Goal: Communication & Community: Answer question/provide support

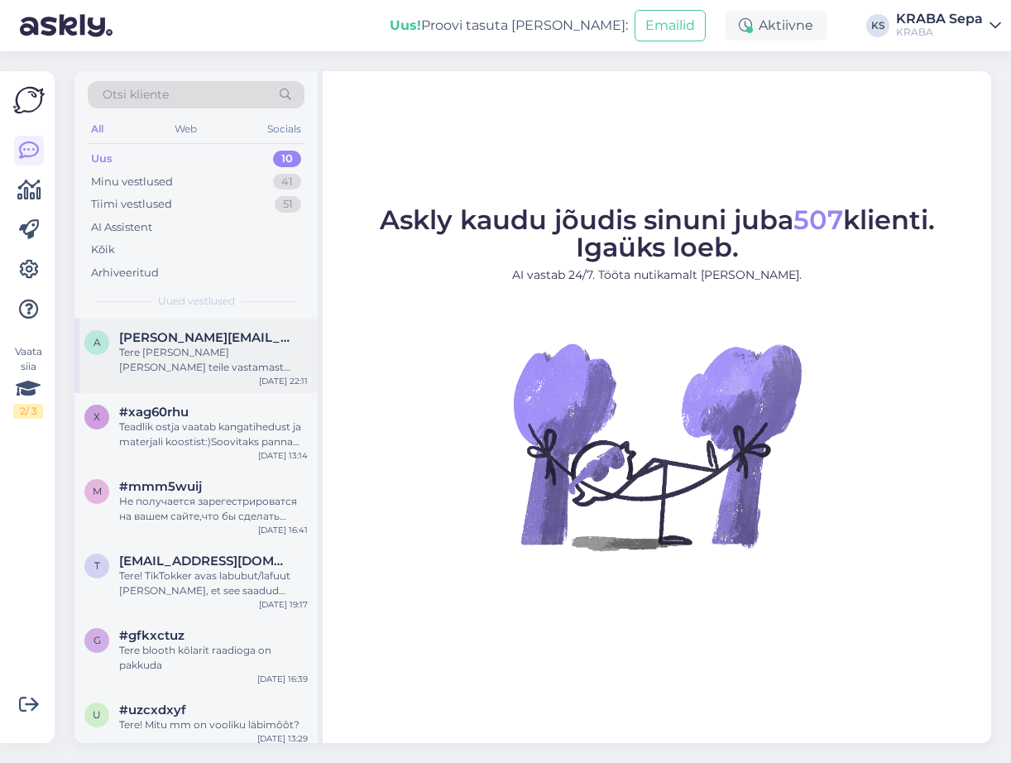
click at [183, 371] on div "Tere [PERSON_NAME] [PERSON_NAME] teile vastamast [GEOGRAPHIC_DATA] sepa turu no…" at bounding box center [213, 360] width 189 height 30
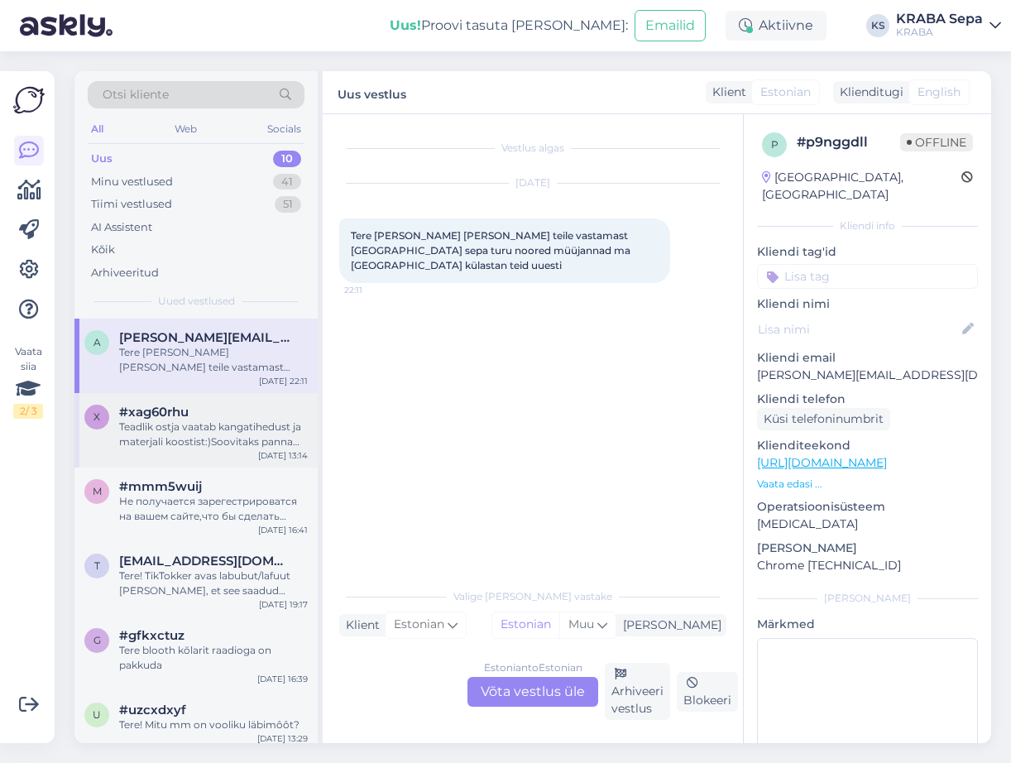
click at [184, 413] on span "#xag60rhu" at bounding box center [153, 411] width 69 height 15
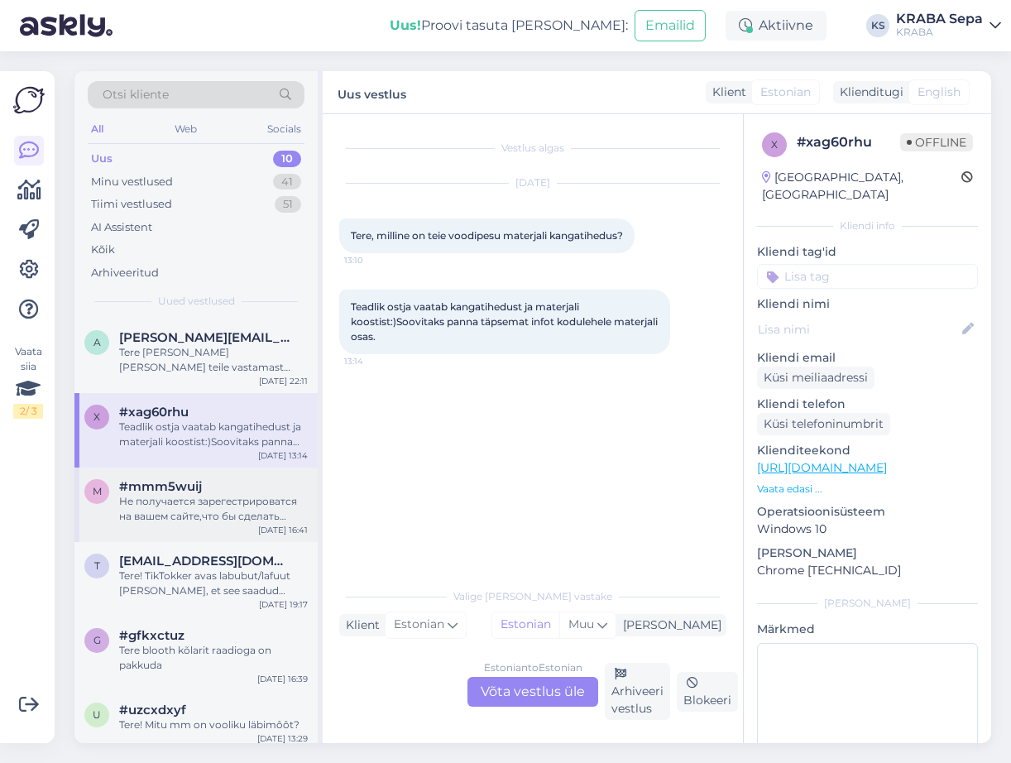
click at [179, 472] on div "m #mmm5wuij Не получается зарегестрироватся на вашем сайте,что бы сделать заказ…" at bounding box center [195, 504] width 243 height 74
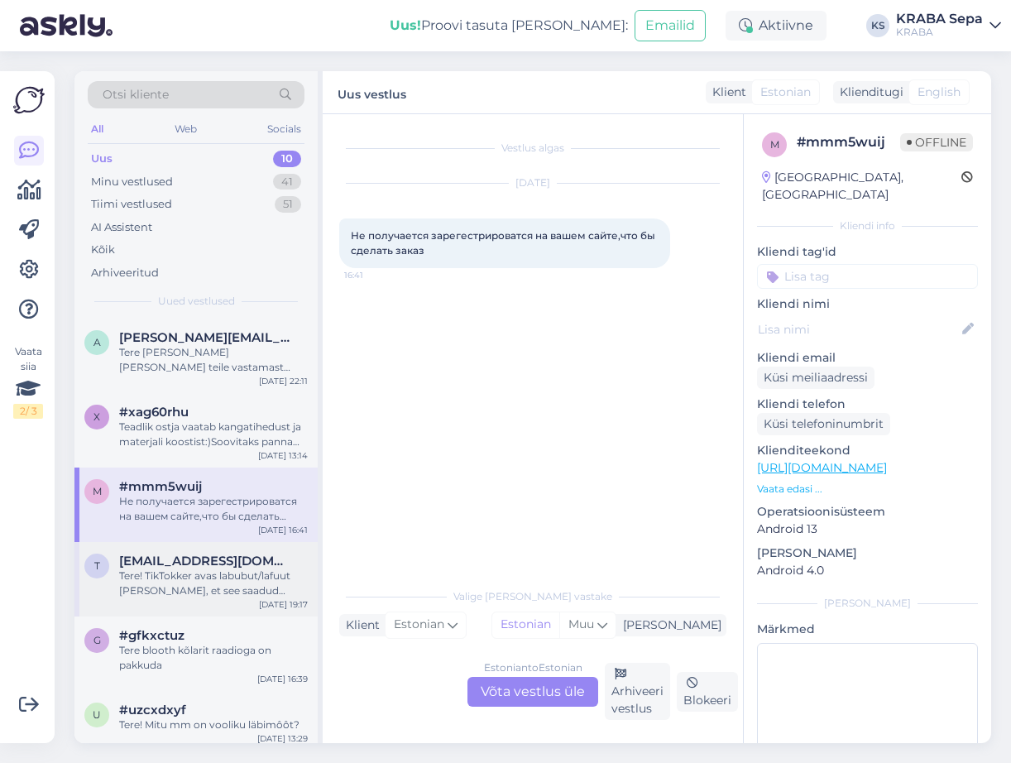
click at [147, 553] on div "t [EMAIL_ADDRESS][DOMAIN_NAME] Tere! TikTokker avas labubut/lafuut [PERSON_NAME…" at bounding box center [195, 579] width 243 height 74
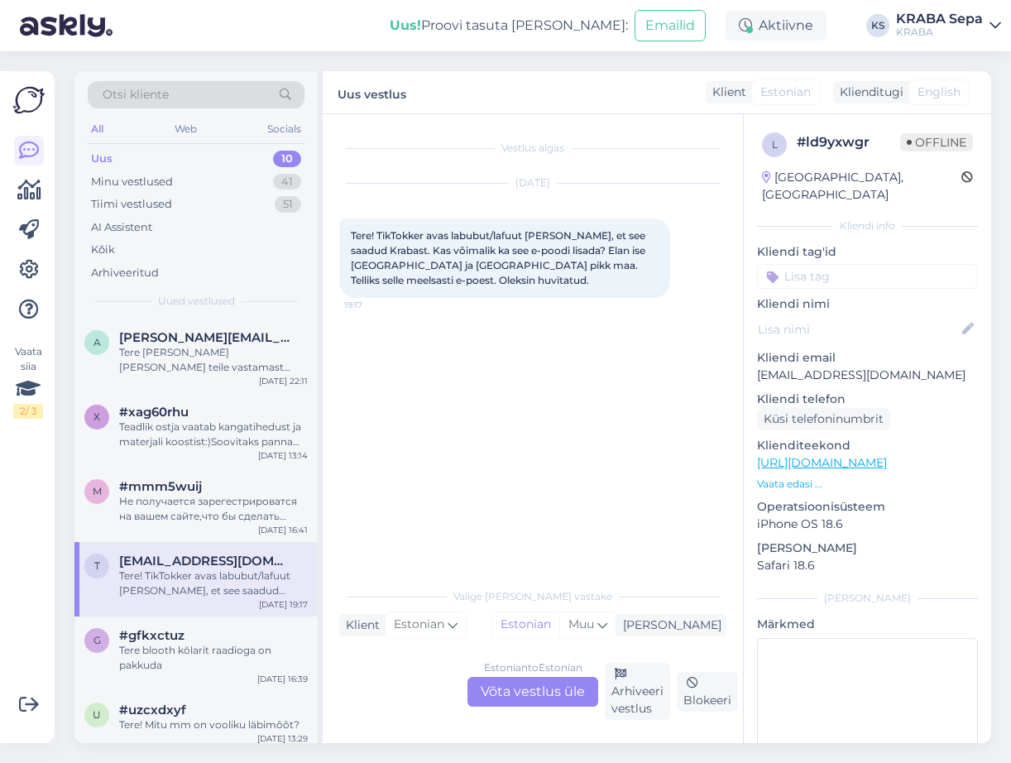
scroll to position [83, 0]
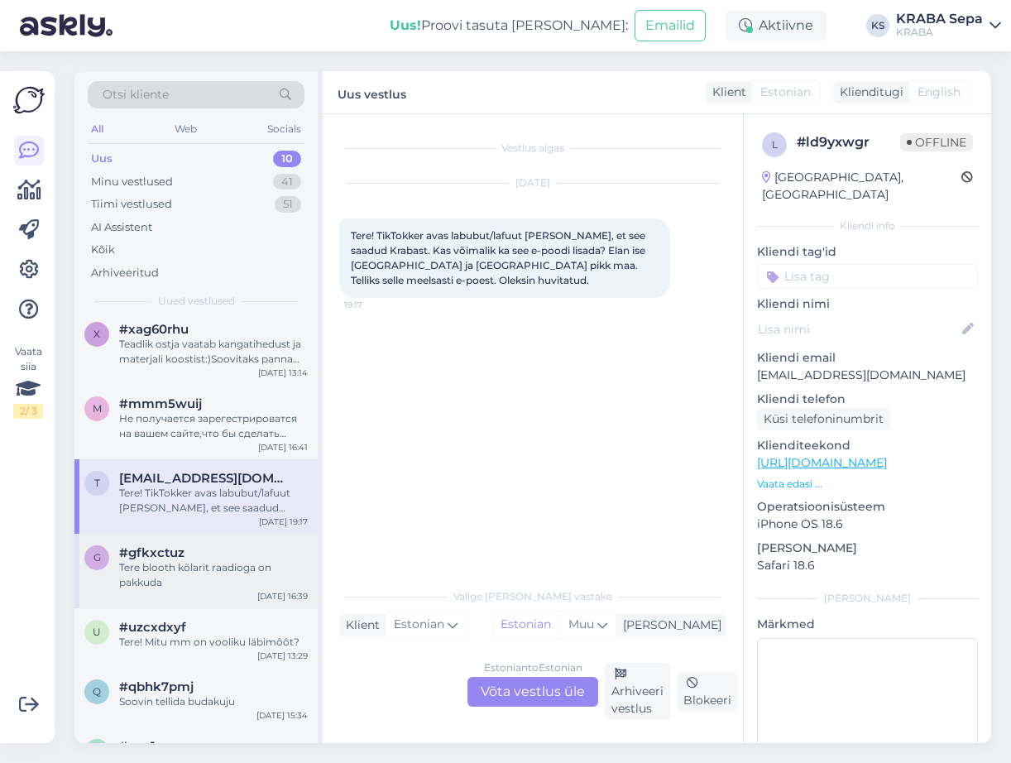
click at [143, 559] on span "#gfkxctuz" at bounding box center [151, 552] width 65 height 15
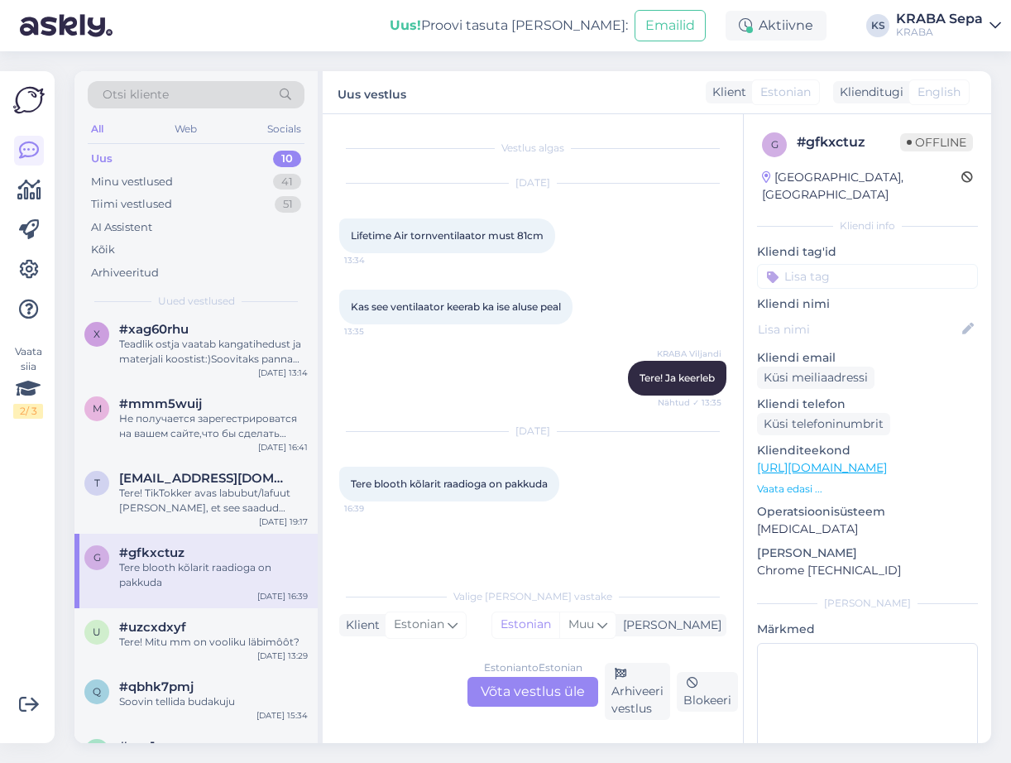
scroll to position [165, 0]
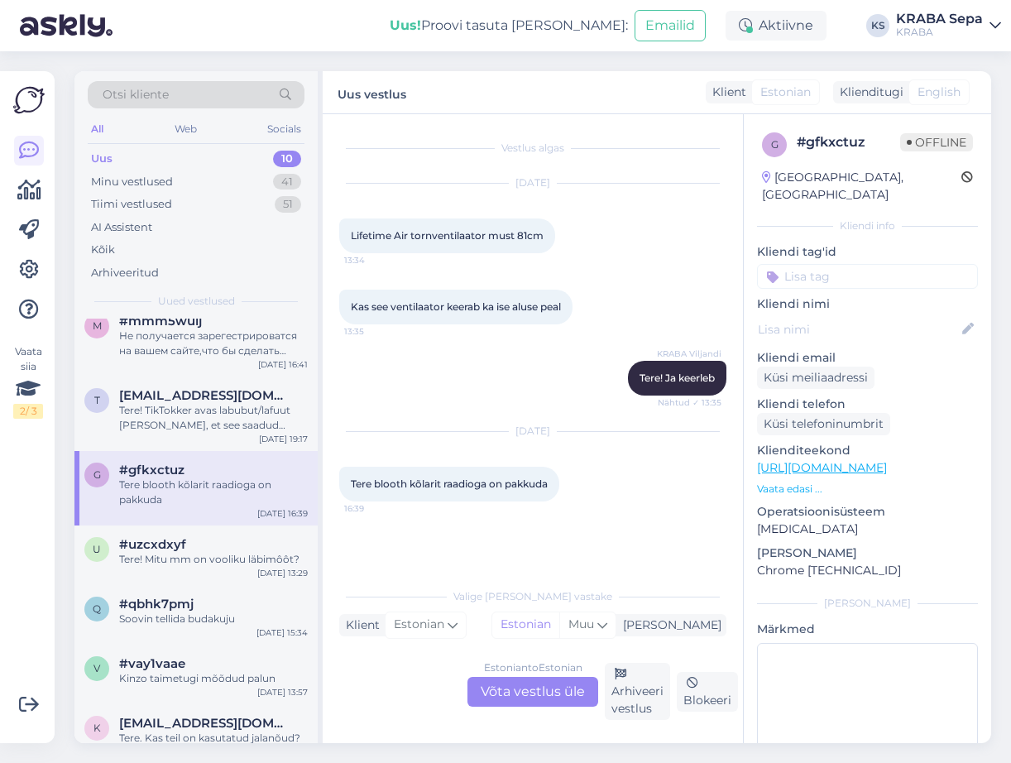
click at [146, 543] on span "#uzcxdxyf" at bounding box center [152, 544] width 67 height 15
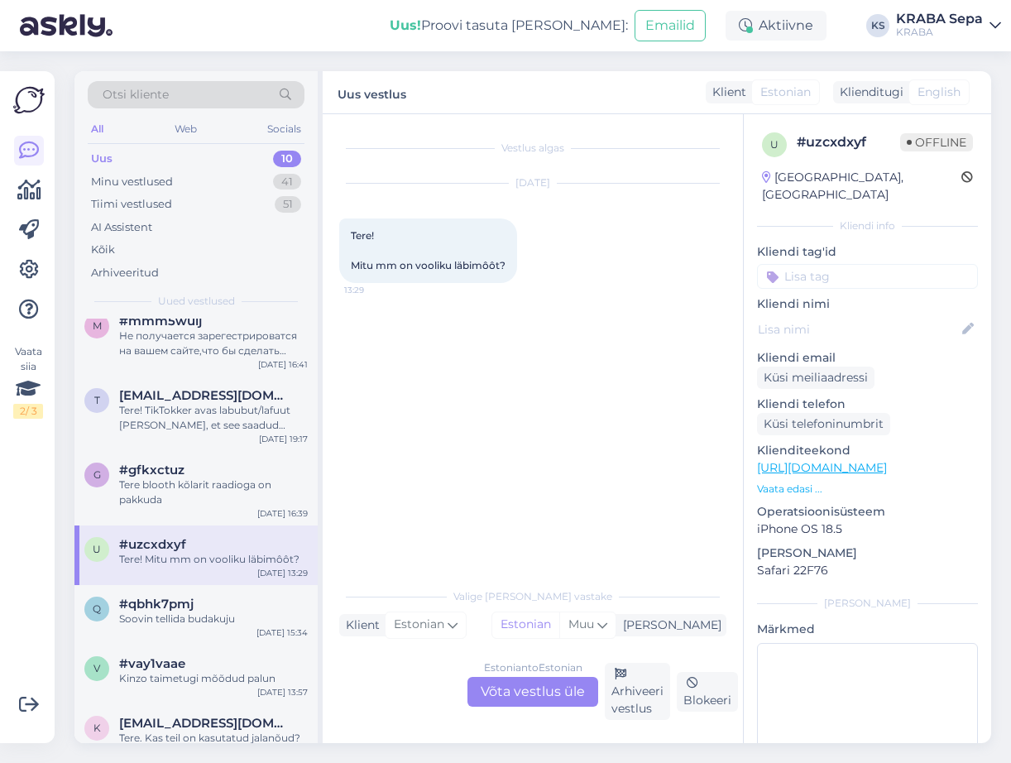
scroll to position [248, 0]
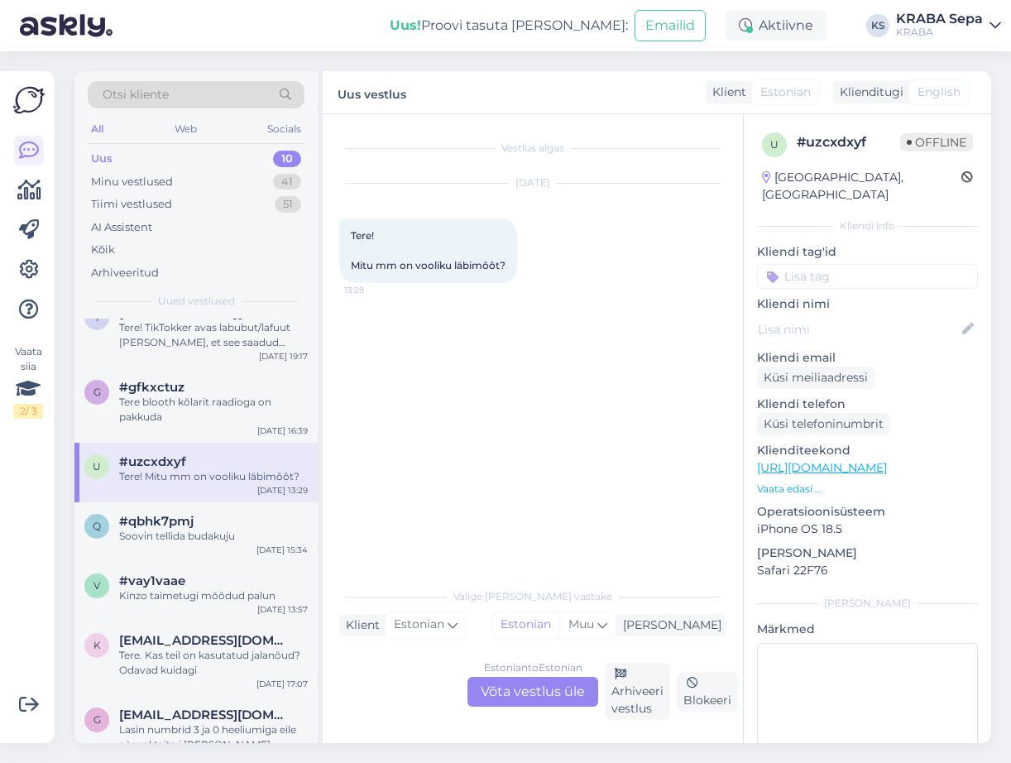
click at [189, 576] on div "#vay1vaae" at bounding box center [213, 580] width 189 height 15
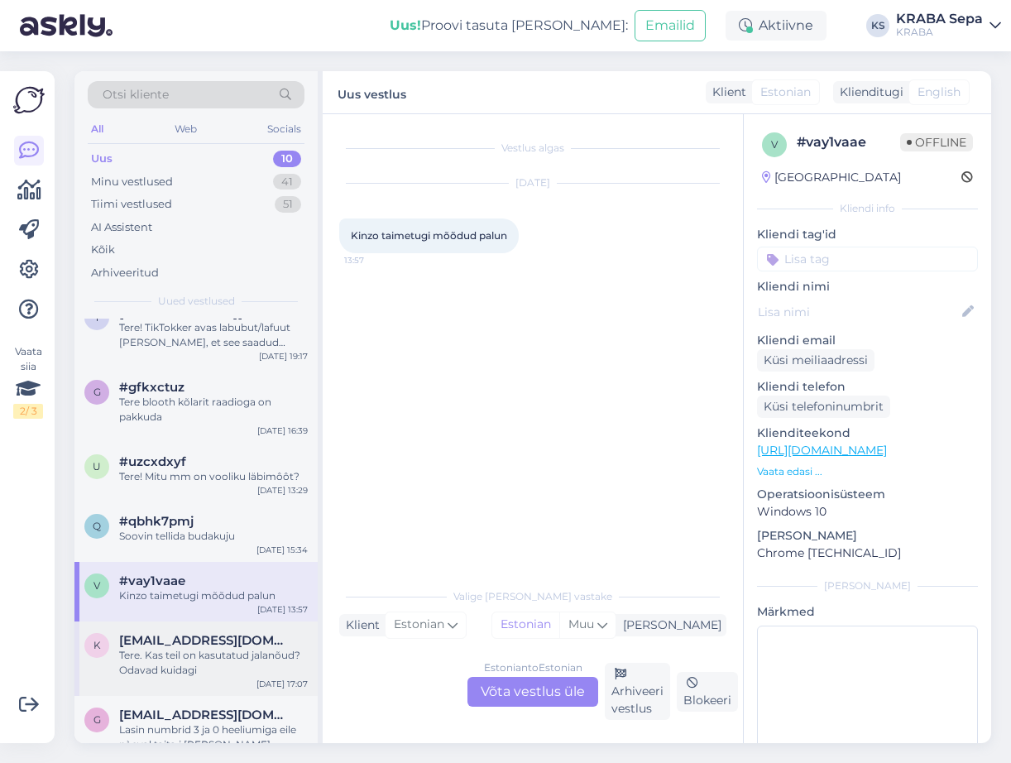
click at [173, 647] on span "[EMAIL_ADDRESS][DOMAIN_NAME]" at bounding box center [205, 640] width 172 height 15
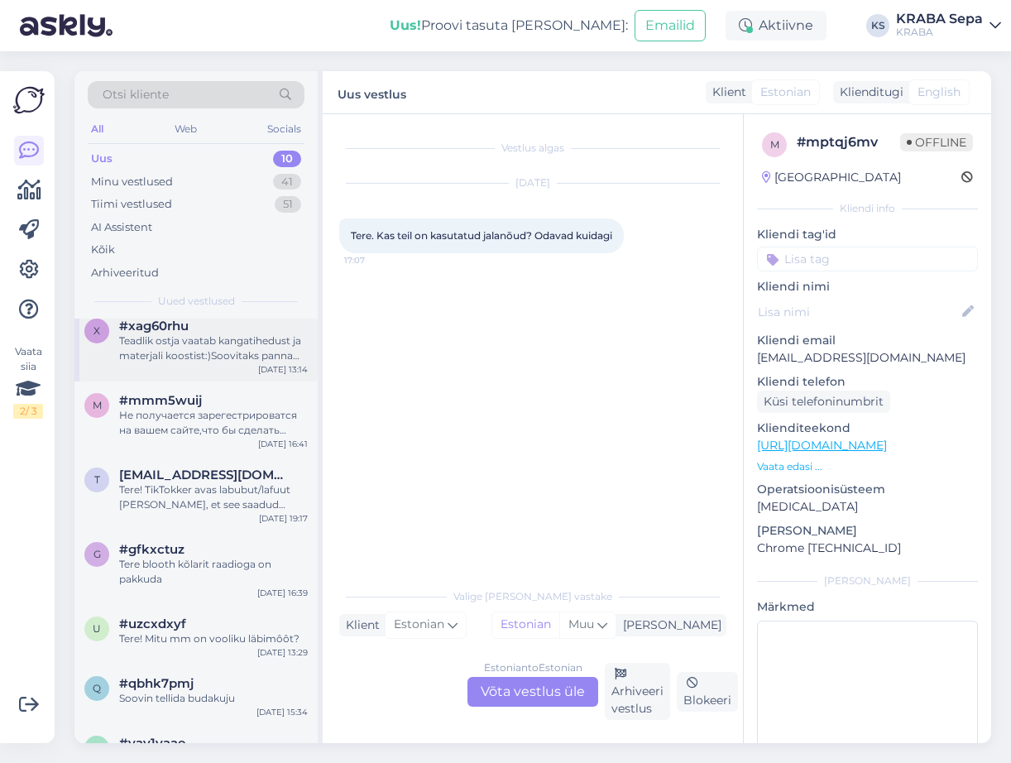
scroll to position [83, 0]
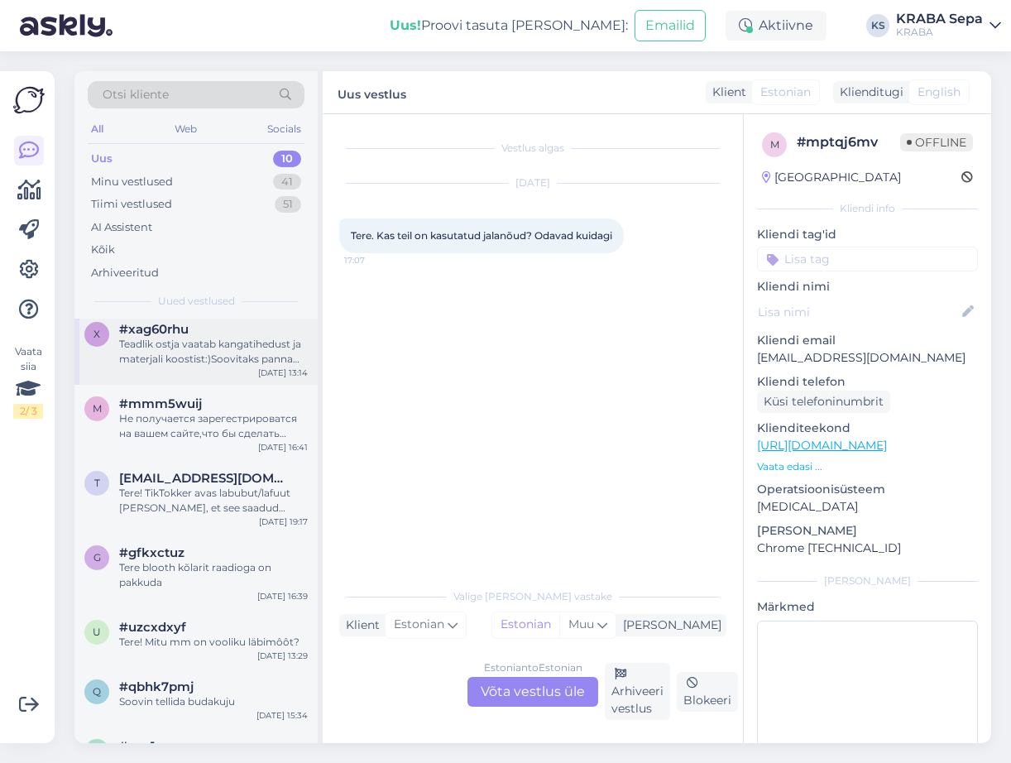
click at [178, 347] on div "Teadlik ostja vaatab kangatihedust ja materjali koostist:)Soovitaks panna täpse…" at bounding box center [213, 352] width 189 height 30
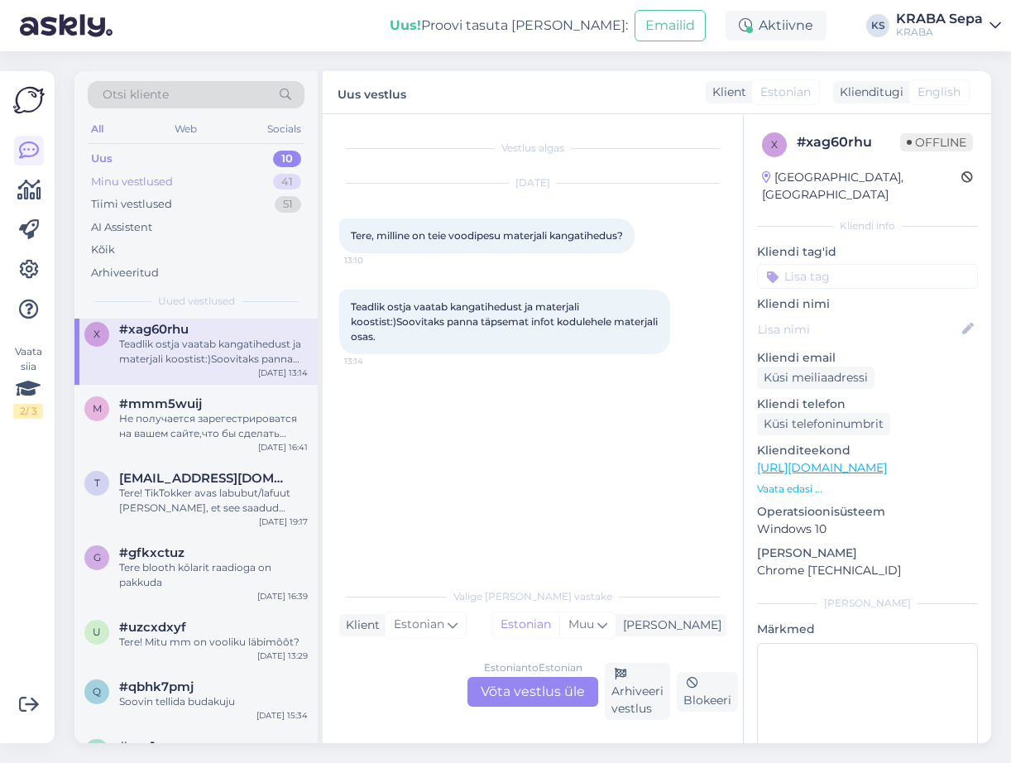
click at [143, 180] on div "Minu vestlused" at bounding box center [132, 182] width 82 height 17
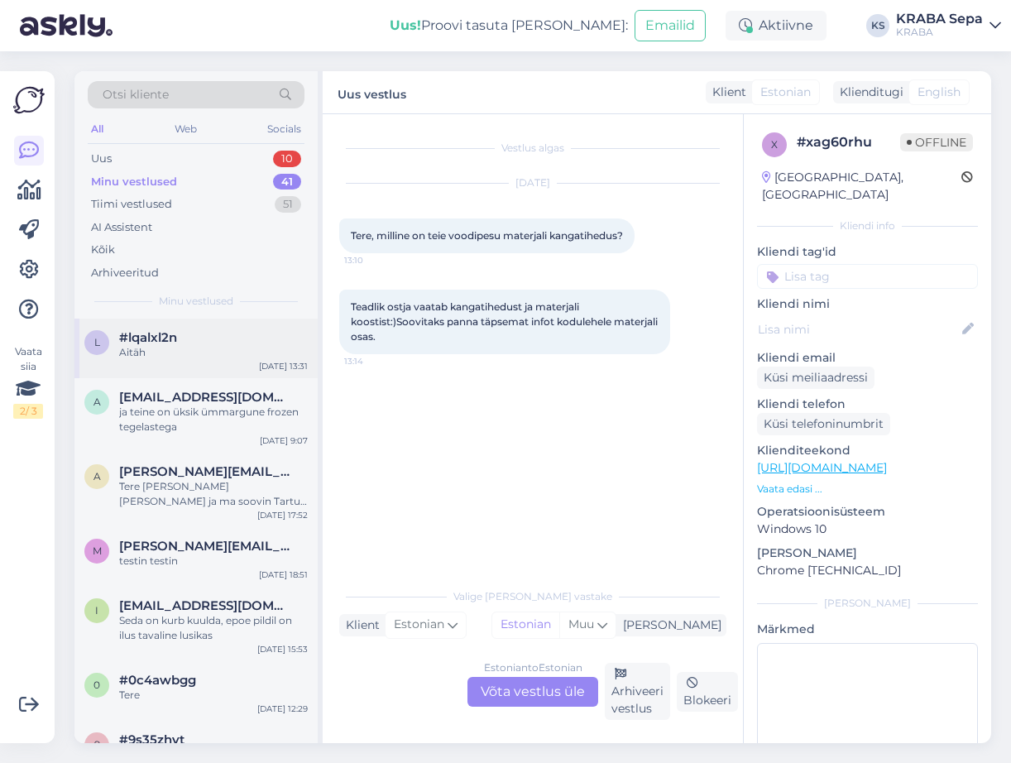
click at [171, 345] on div "Aitäh" at bounding box center [213, 352] width 189 height 15
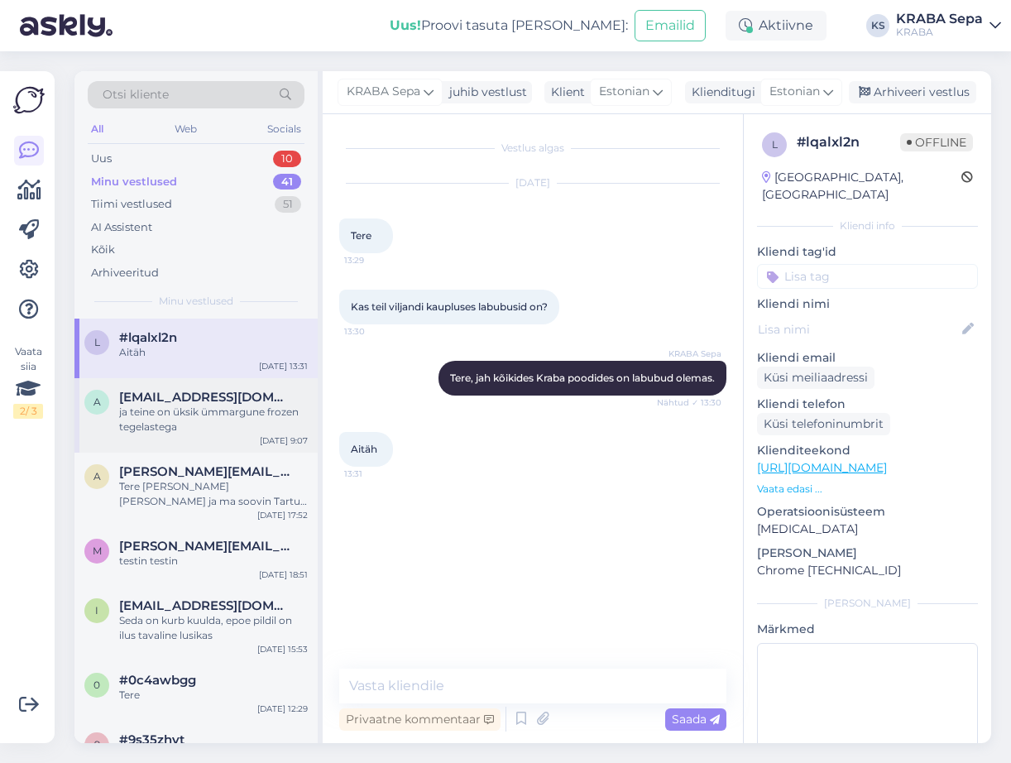
click at [180, 420] on div "ja teine on üksik ümmargune frozen tegelastega" at bounding box center [213, 419] width 189 height 30
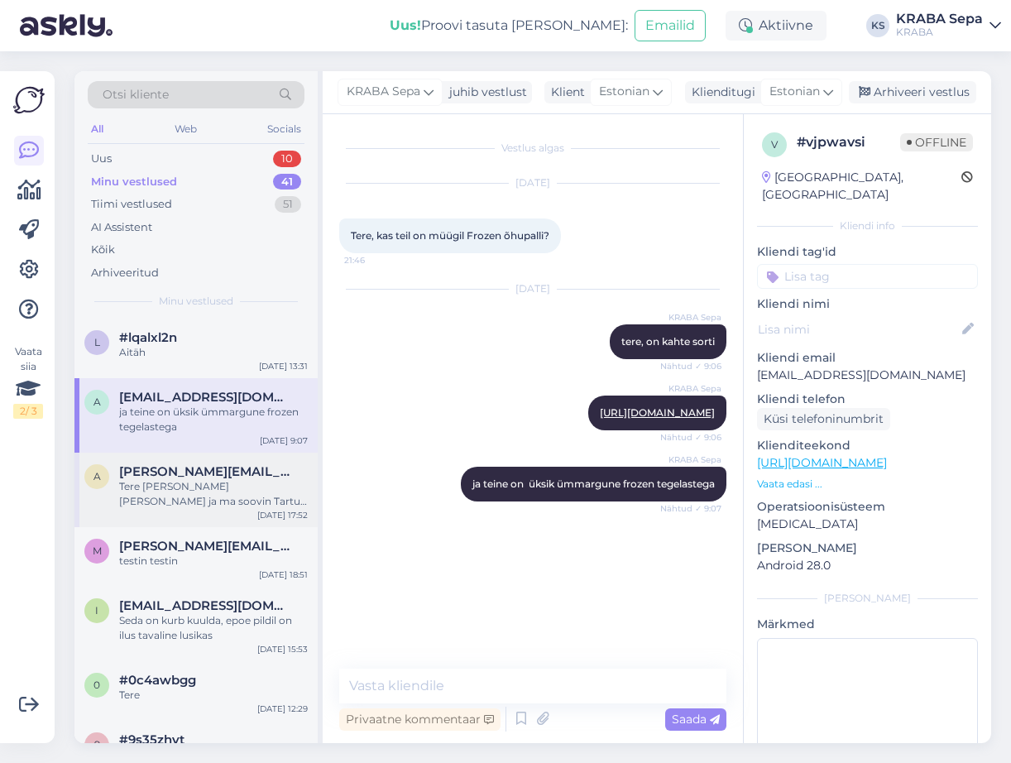
click at [186, 462] on div "a [PERSON_NAME][EMAIL_ADDRESS][DOMAIN_NAME] Tere [PERSON_NAME] [PERSON_NAME] ja…" at bounding box center [195, 489] width 243 height 74
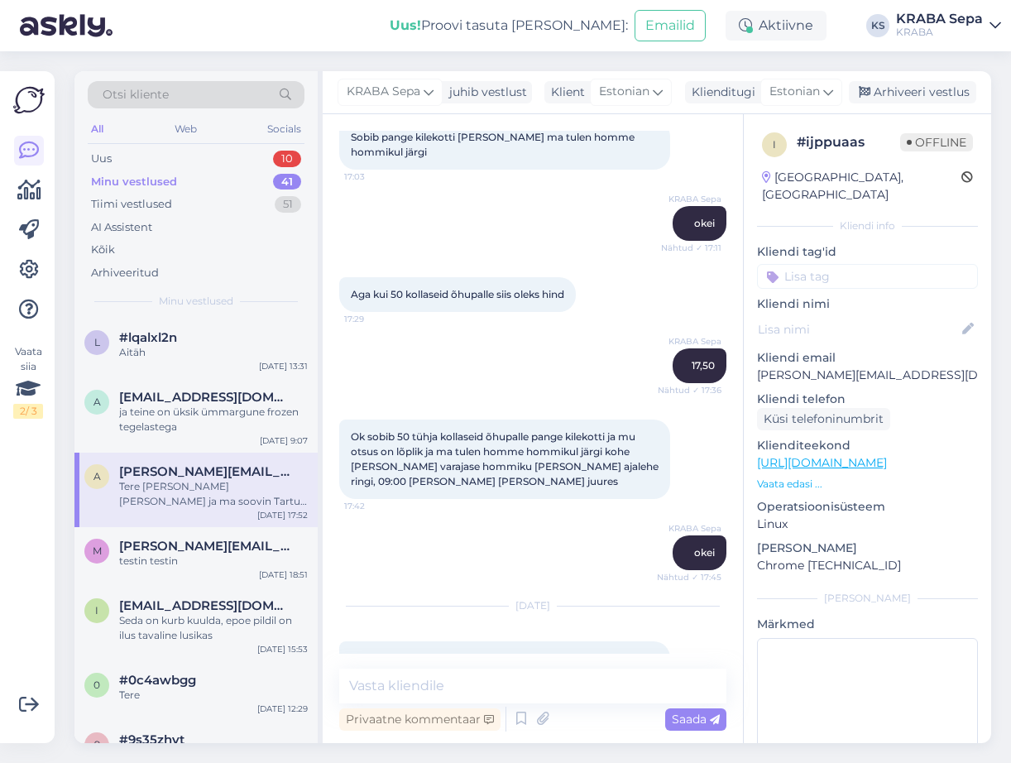
scroll to position [1603, 0]
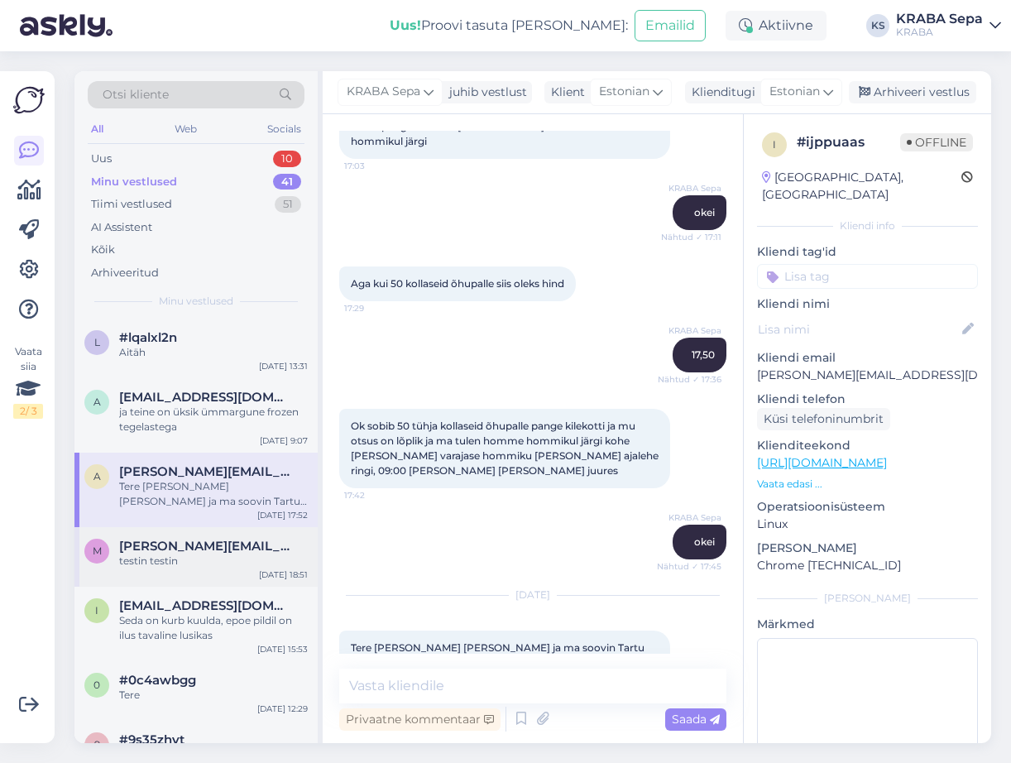
click at [179, 565] on div "testin testin" at bounding box center [213, 560] width 189 height 15
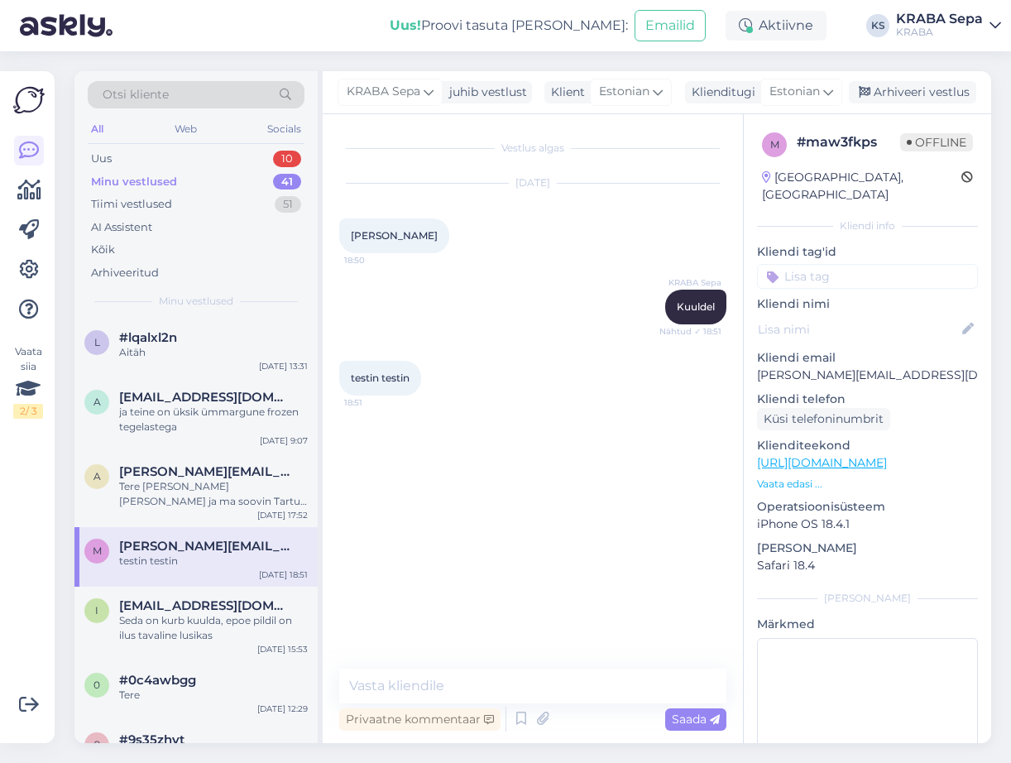
scroll to position [0, 0]
click at [170, 615] on div "Seda on kurb kuulda, epoe pildil on ilus tavaline lusikas" at bounding box center [213, 628] width 189 height 30
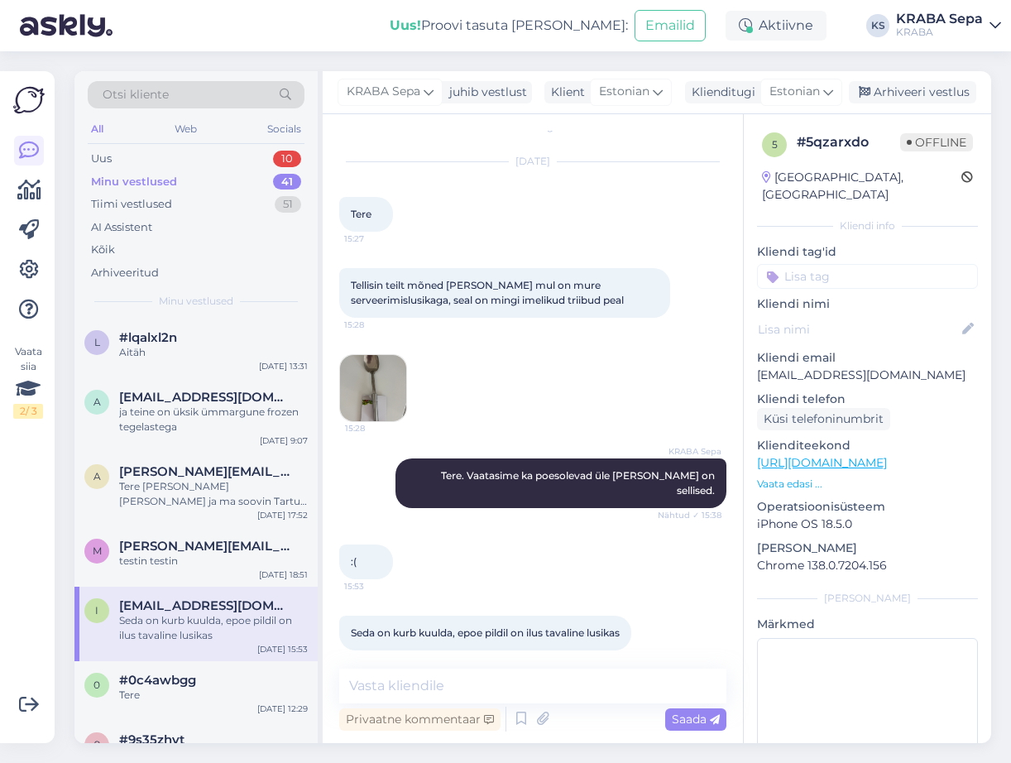
click at [379, 375] on img at bounding box center [373, 388] width 66 height 66
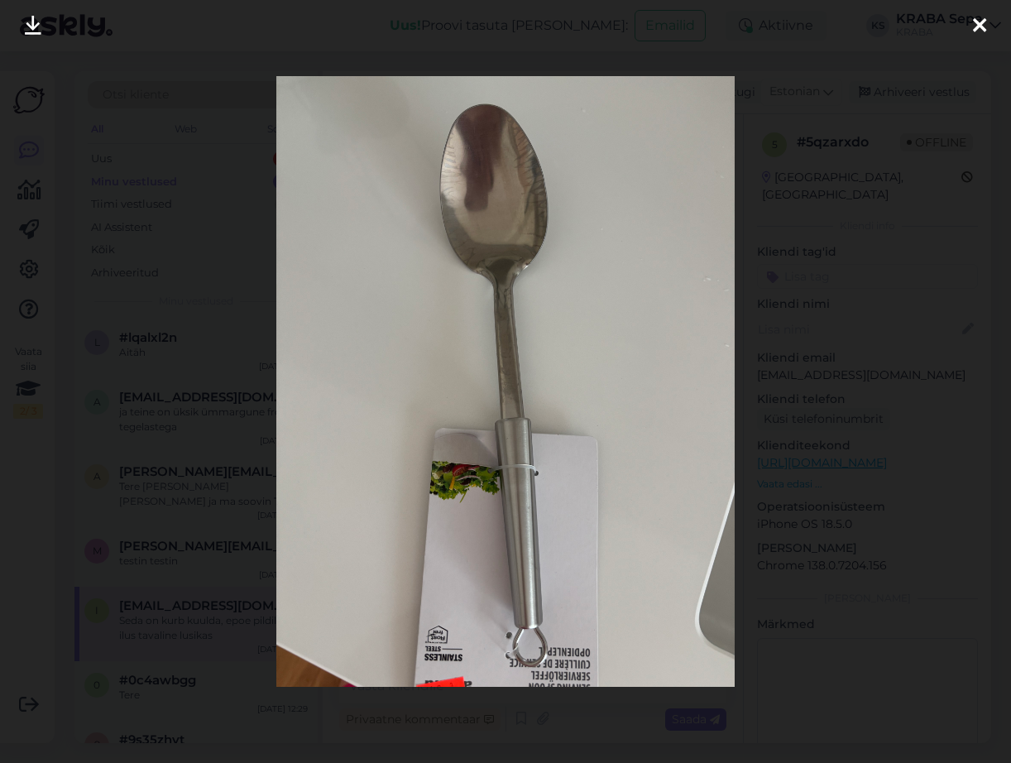
click at [979, 22] on icon at bounding box center [979, 27] width 13 height 22
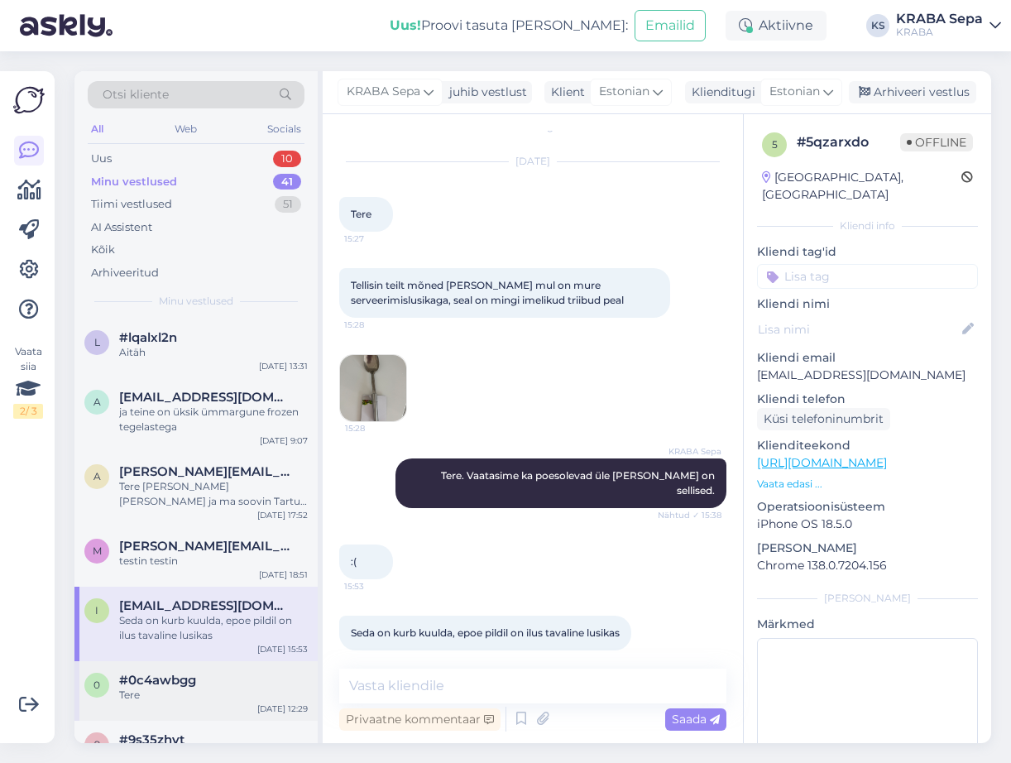
click at [204, 670] on div "0 #0c4awbgg Tere [DATE] 12:29" at bounding box center [195, 691] width 243 height 60
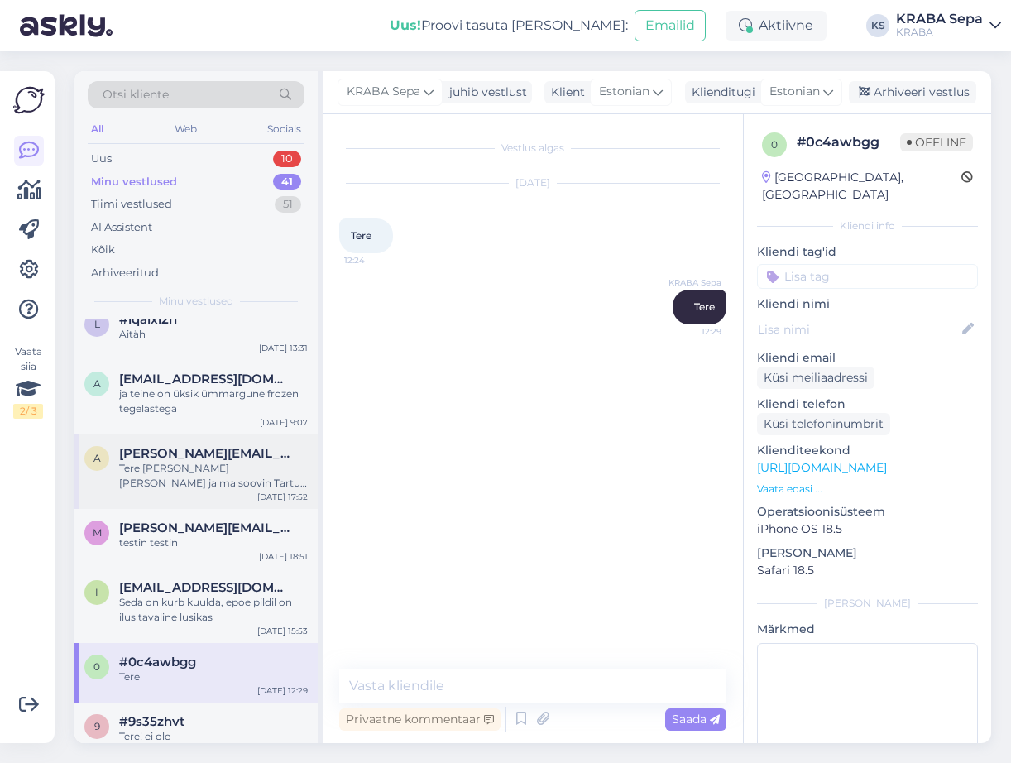
scroll to position [0, 0]
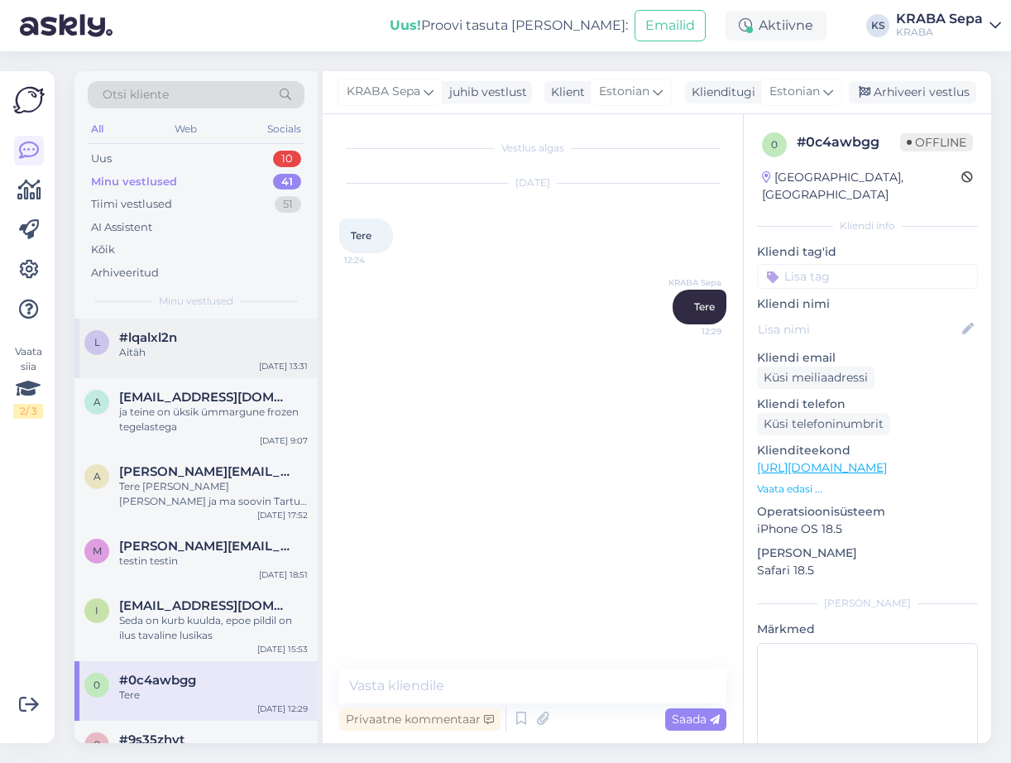
click at [230, 372] on div "l #lqalxl2n Aitäh [DATE] 13:31" at bounding box center [195, 348] width 243 height 60
